Goal: Transaction & Acquisition: Purchase product/service

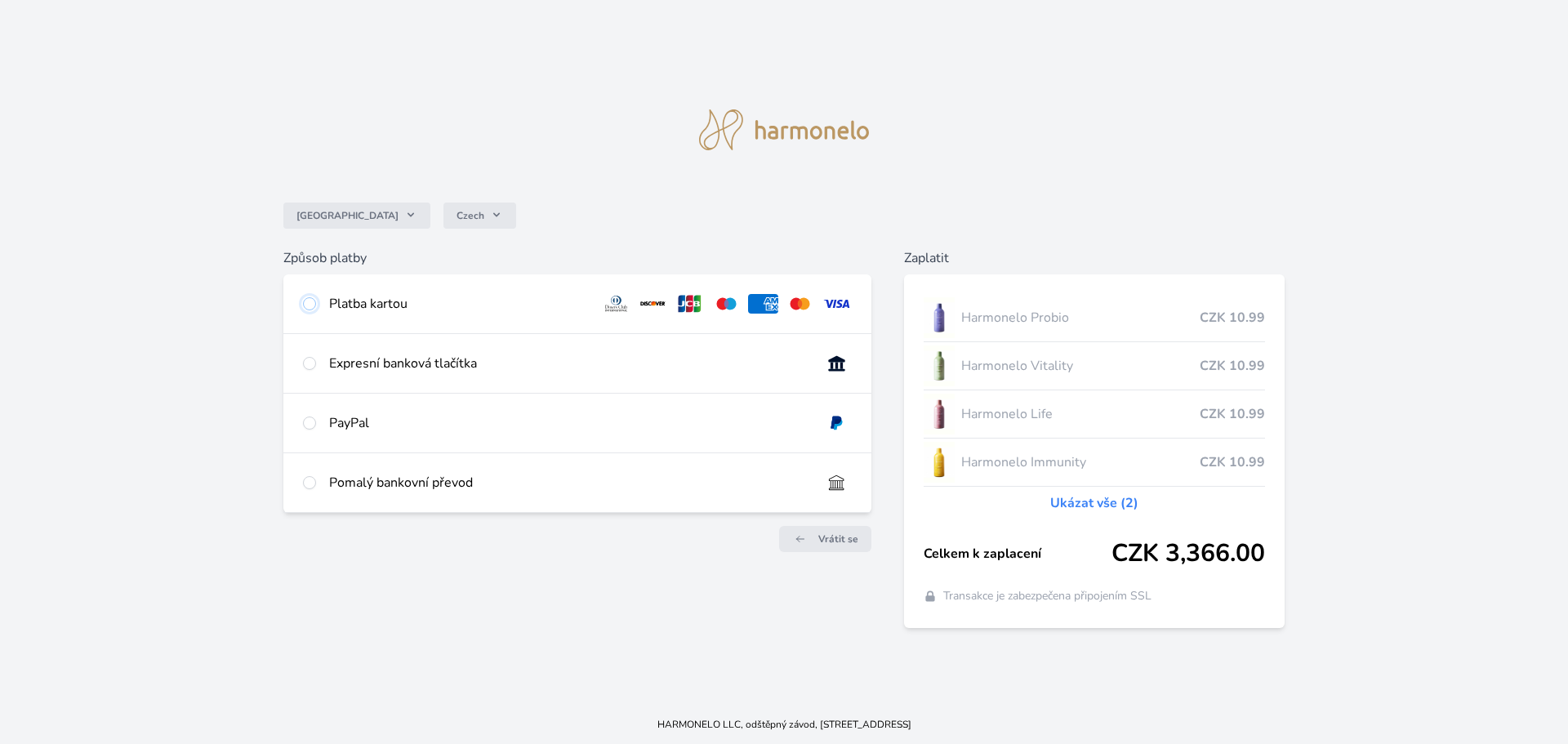
click at [305, 300] on input "radio" at bounding box center [310, 304] width 13 height 13
radio input "true"
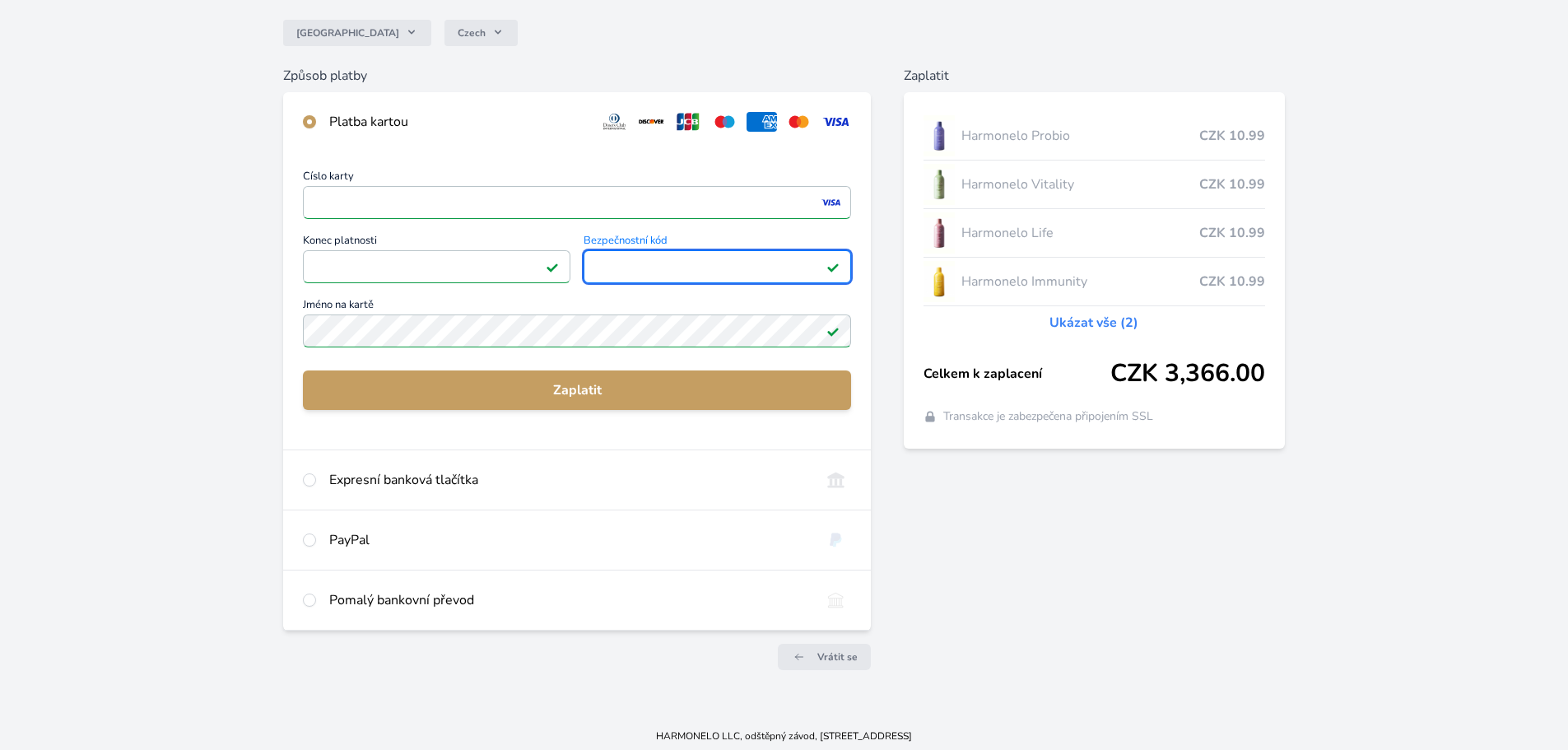
scroll to position [145, 0]
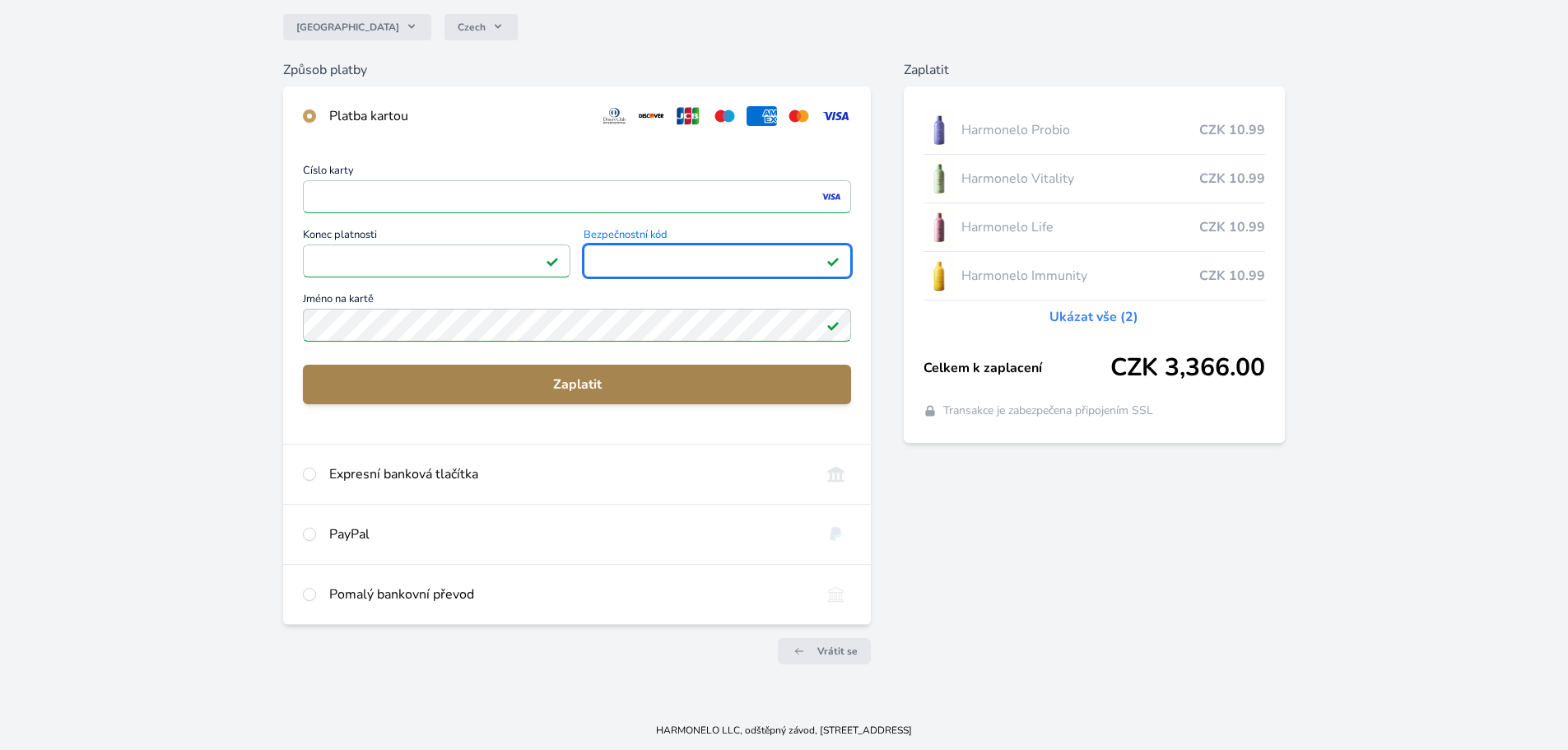
click at [606, 390] on span "Zaplatit" at bounding box center [576, 384] width 522 height 20
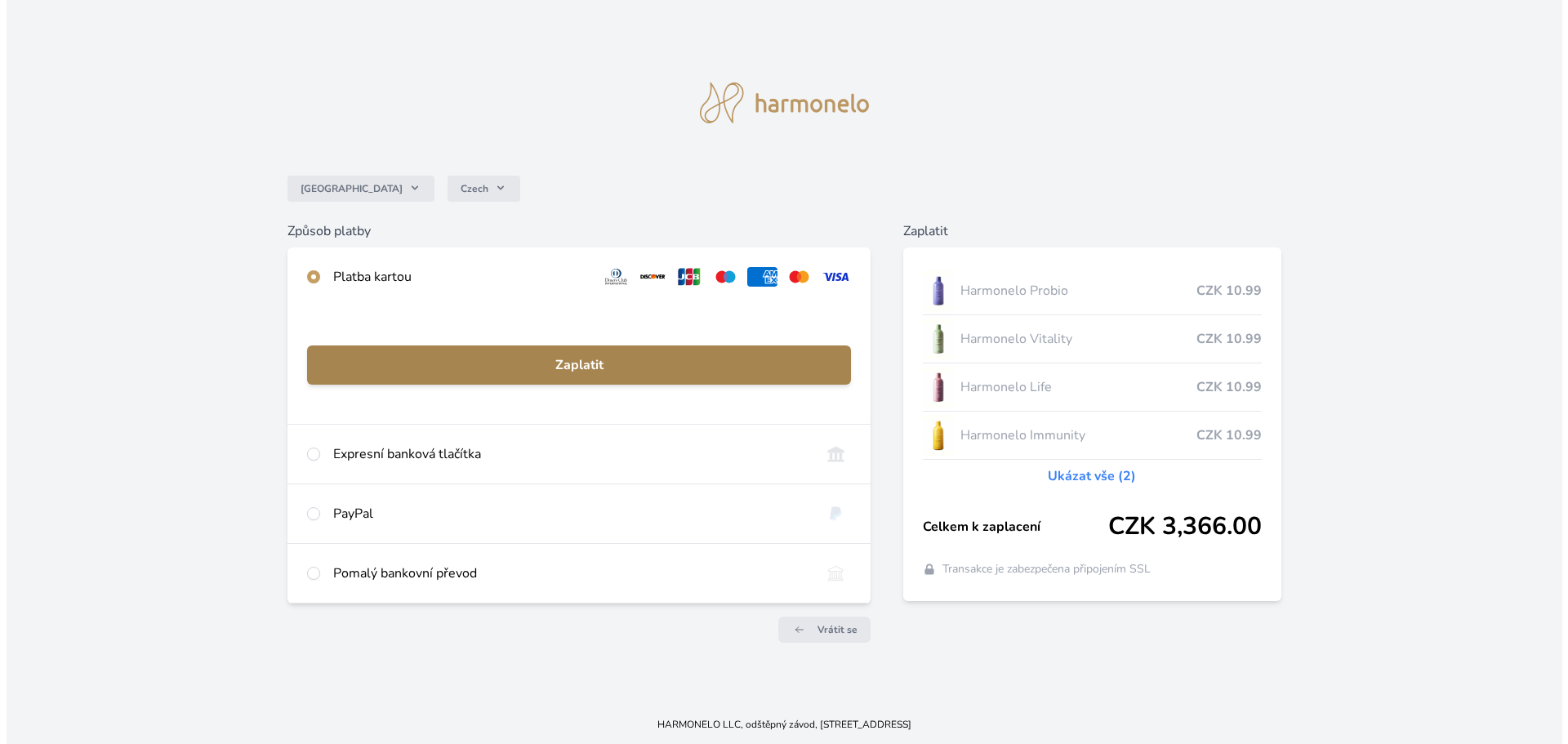
scroll to position [0, 0]
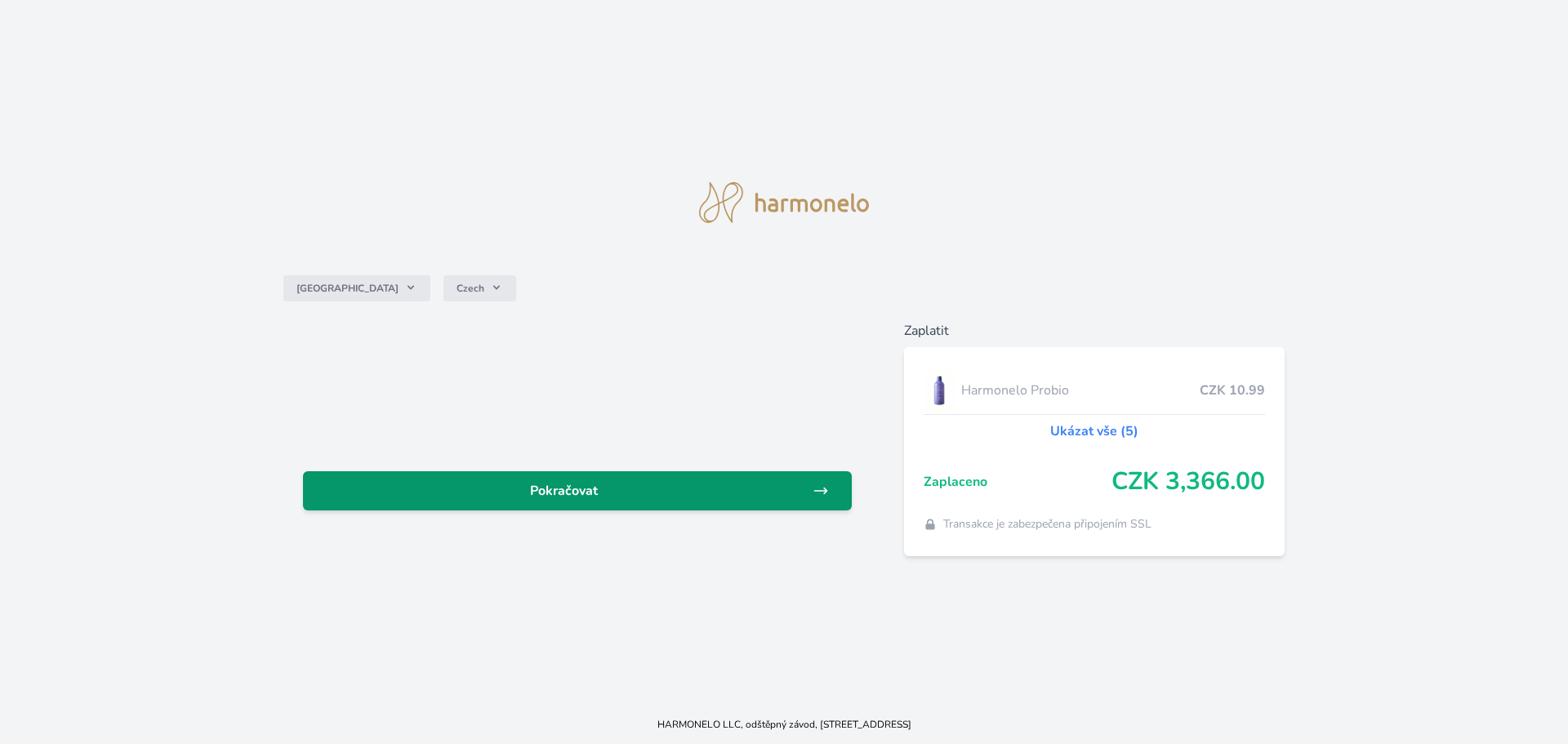
click at [671, 503] on link "Pokračovat" at bounding box center [578, 491] width 549 height 39
